Goal: Contribute content: Add original content to the website for others to see

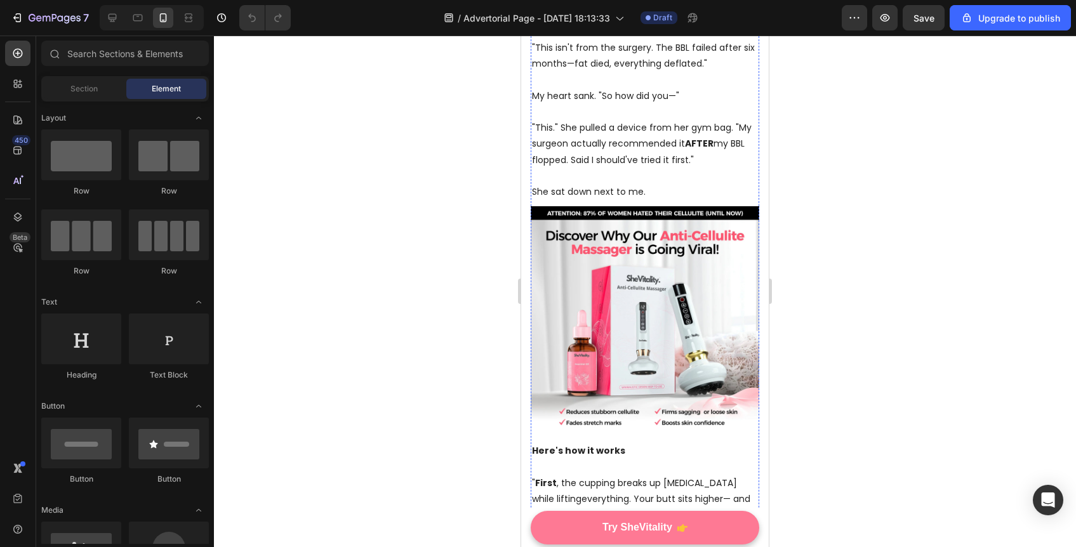
scroll to position [494, 0]
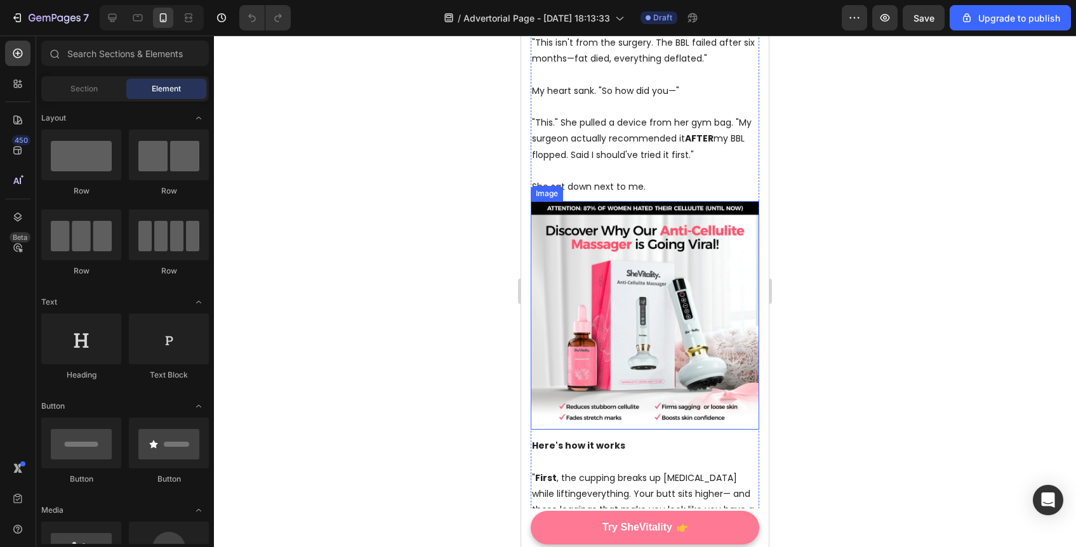
click at [639, 301] on img at bounding box center [645, 315] width 229 height 229
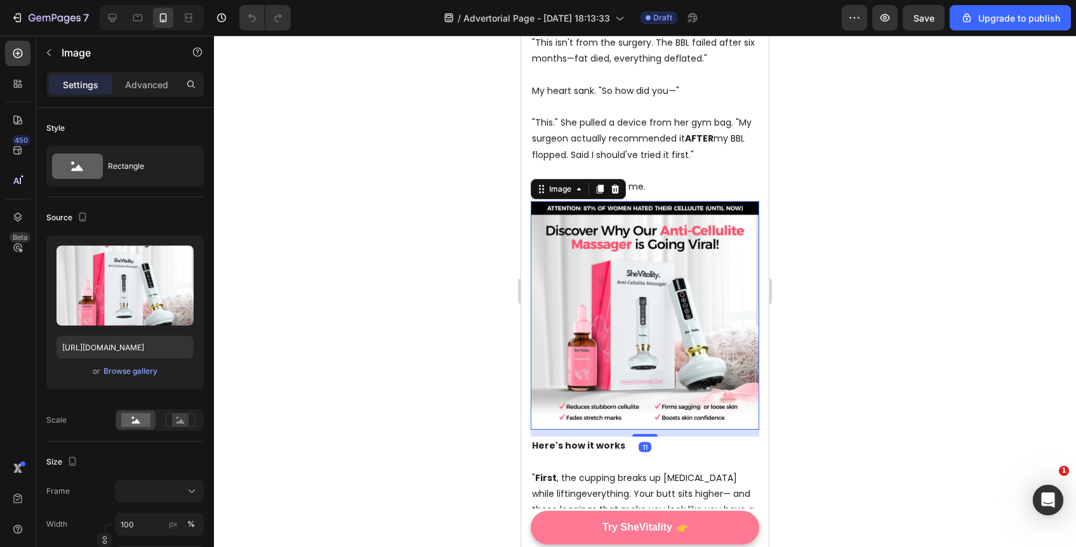
scroll to position [0, 0]
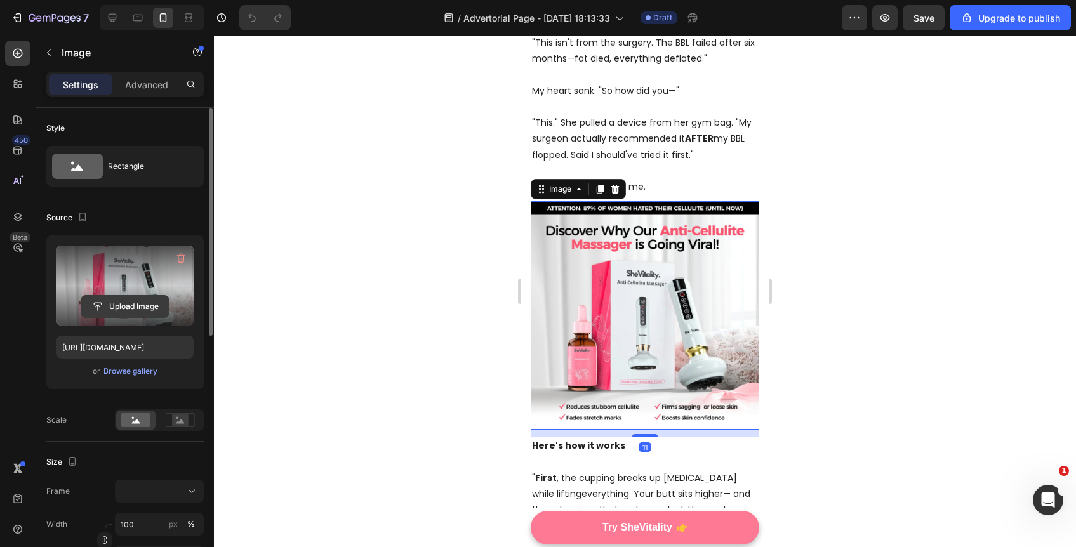
click at [145, 305] on input "file" at bounding box center [125, 307] width 88 height 22
click at [127, 308] on input "file" at bounding box center [125, 307] width 88 height 22
click at [182, 256] on icon "button" at bounding box center [181, 259] width 8 height 10
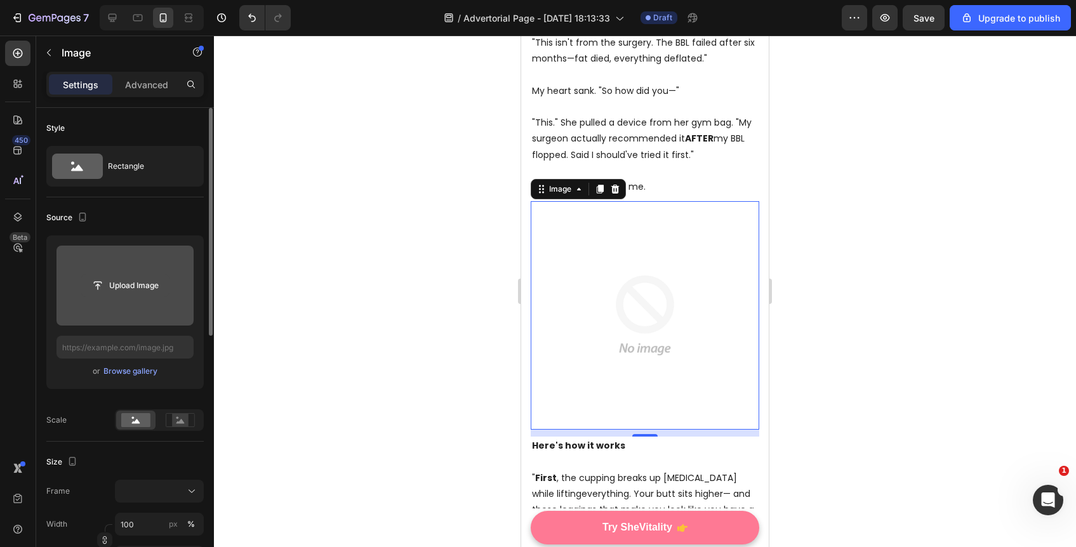
click at [93, 290] on input "file" at bounding box center [125, 286] width 88 height 22
click at [77, 283] on div "Upload Image" at bounding box center [125, 285] width 137 height 23
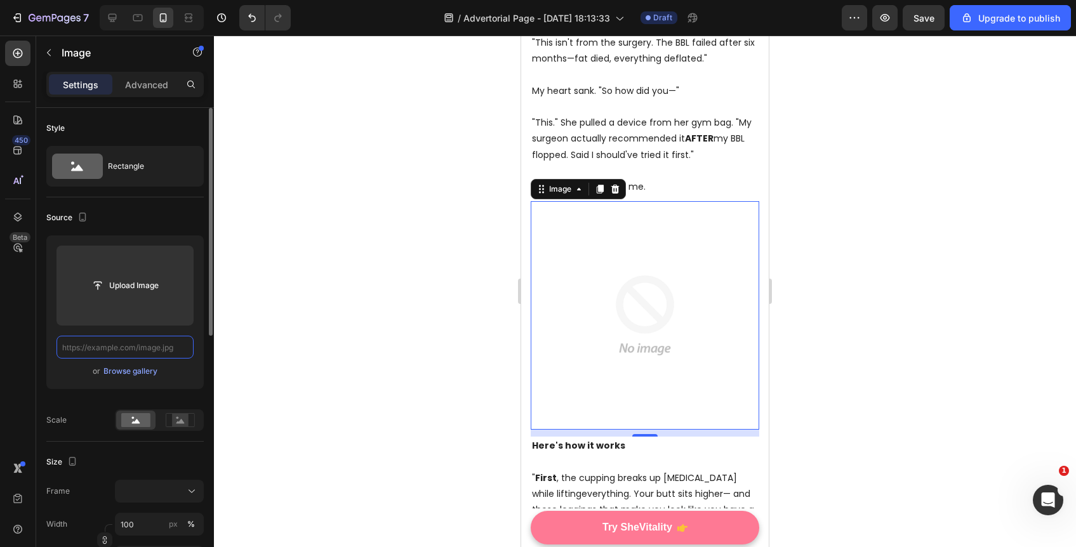
click at [111, 348] on input "text" at bounding box center [125, 347] width 137 height 23
click at [130, 369] on div "Browse gallery" at bounding box center [131, 371] width 54 height 11
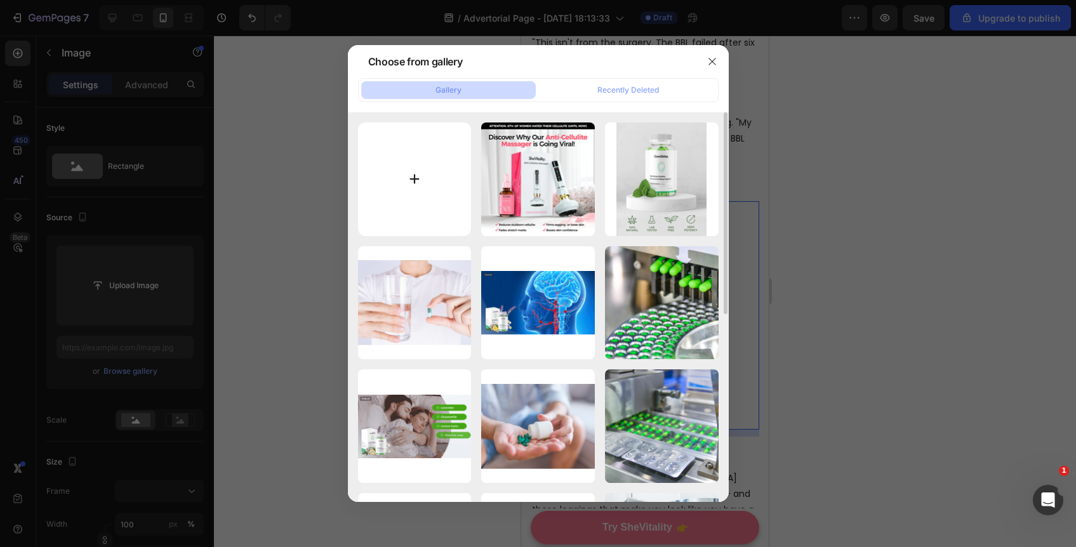
click at [420, 171] on input "file" at bounding box center [415, 180] width 114 height 114
click at [385, 166] on input "file" at bounding box center [415, 180] width 114 height 114
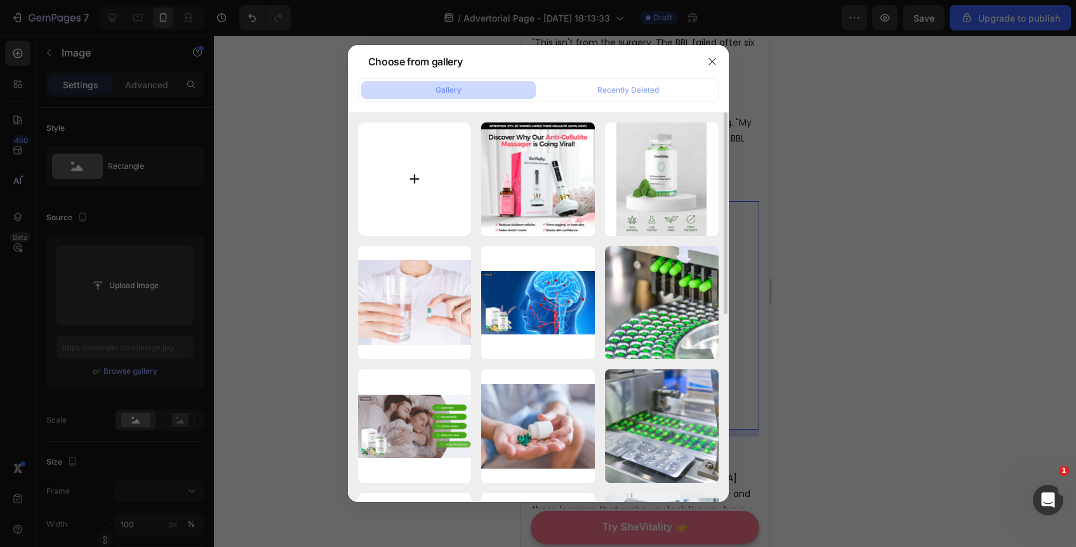
click at [385, 166] on input "file" at bounding box center [415, 180] width 114 height 114
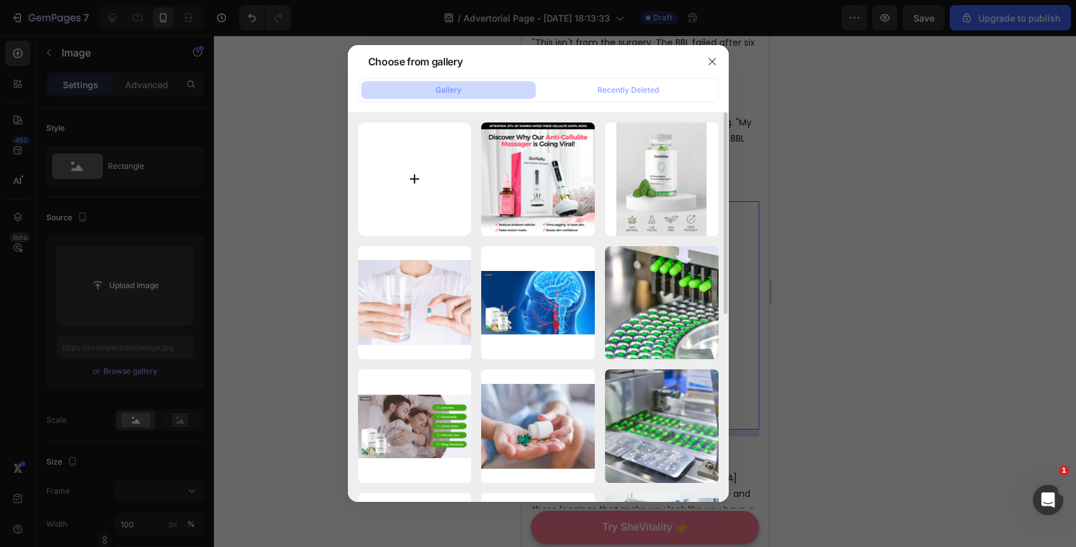
click at [385, 166] on input "file" at bounding box center [415, 180] width 114 height 114
click at [712, 55] on button "button" at bounding box center [712, 61] width 20 height 20
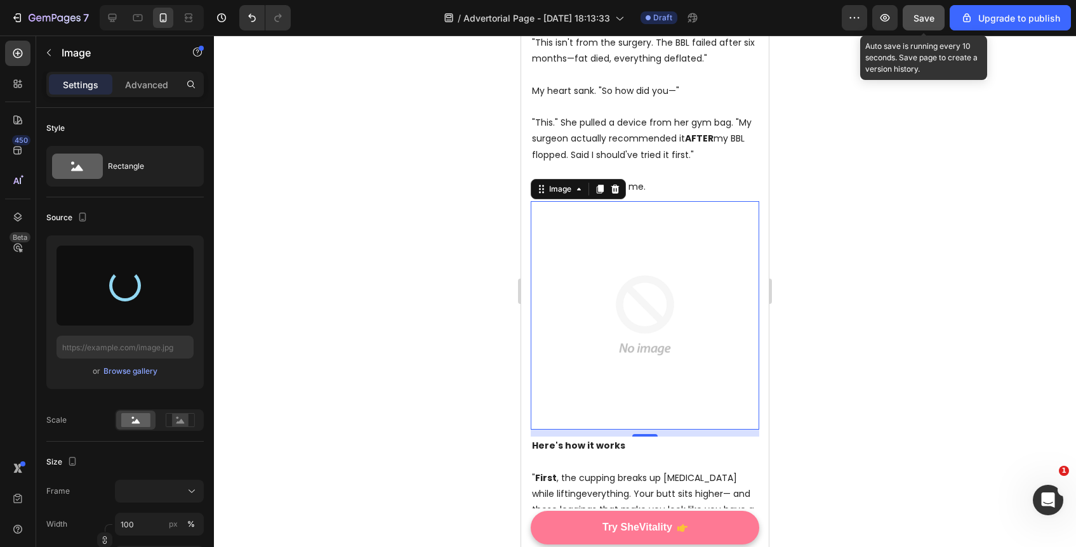
type input "[URL][DOMAIN_NAME]"
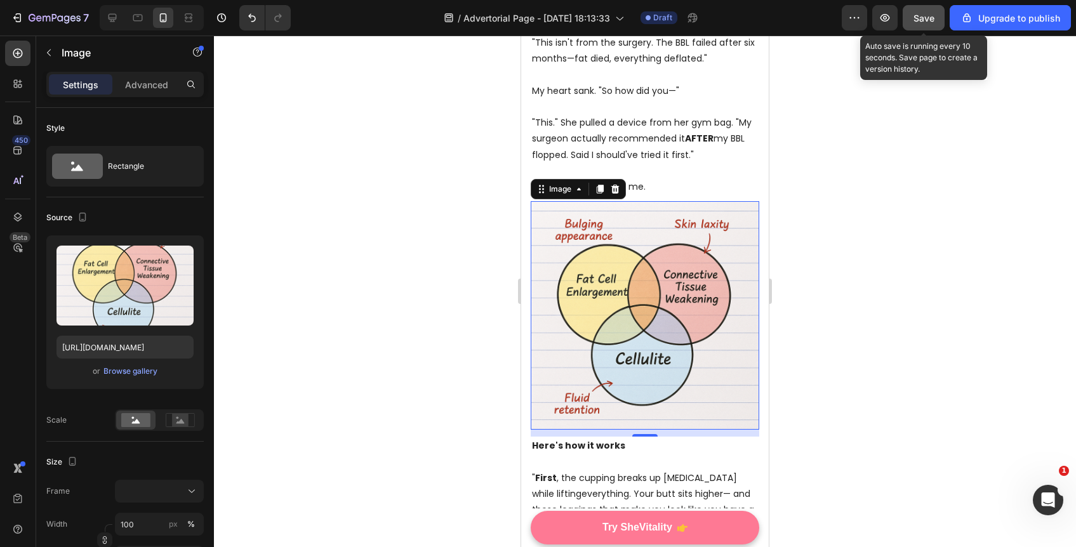
click at [926, 18] on span "Save" at bounding box center [924, 18] width 21 height 11
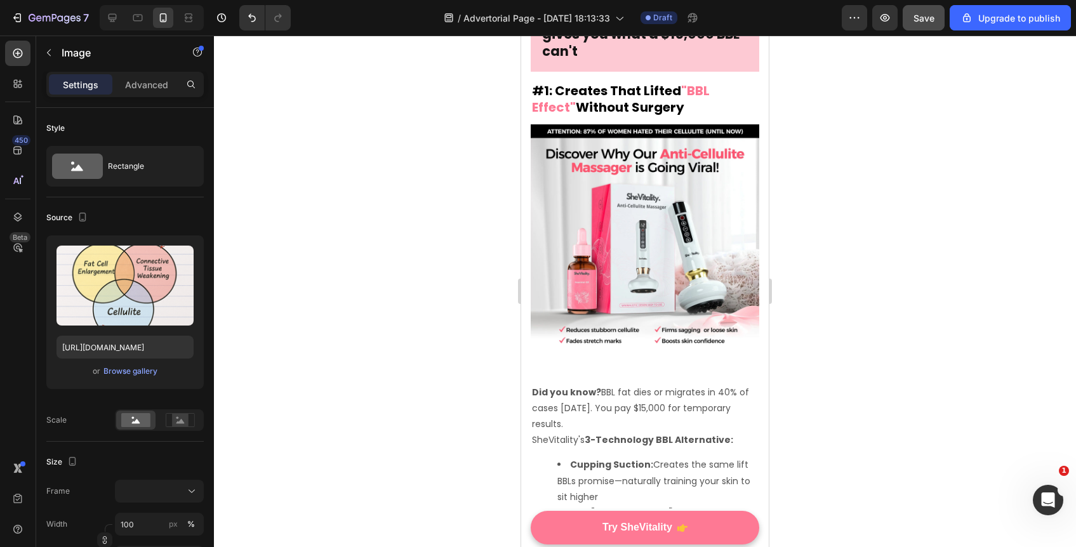
scroll to position [1301, 0]
